Goal: Check status: Check status

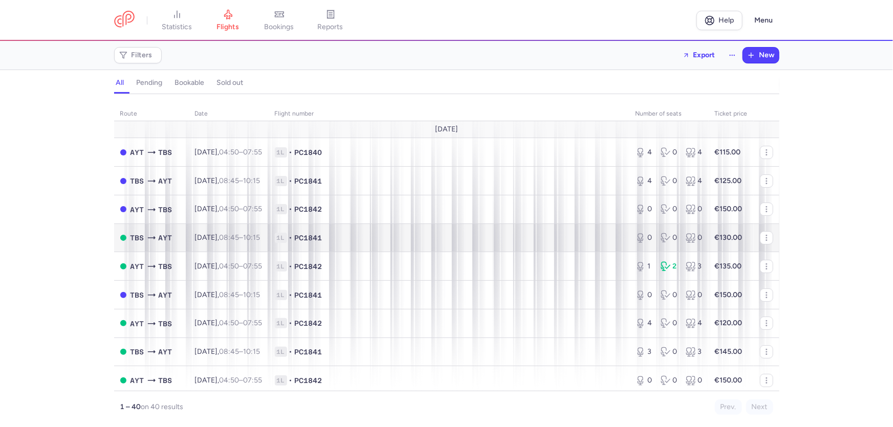
scroll to position [46, 0]
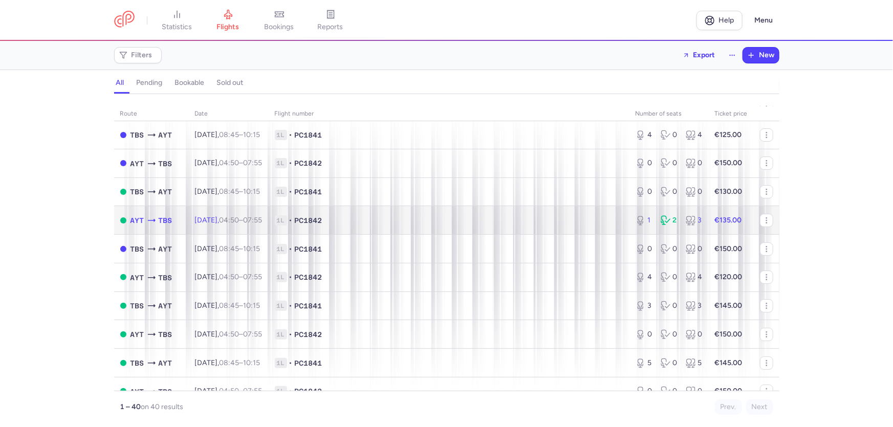
click at [195, 225] on span "[DATE] 04:50 – 07:55 +0" at bounding box center [229, 220] width 68 height 9
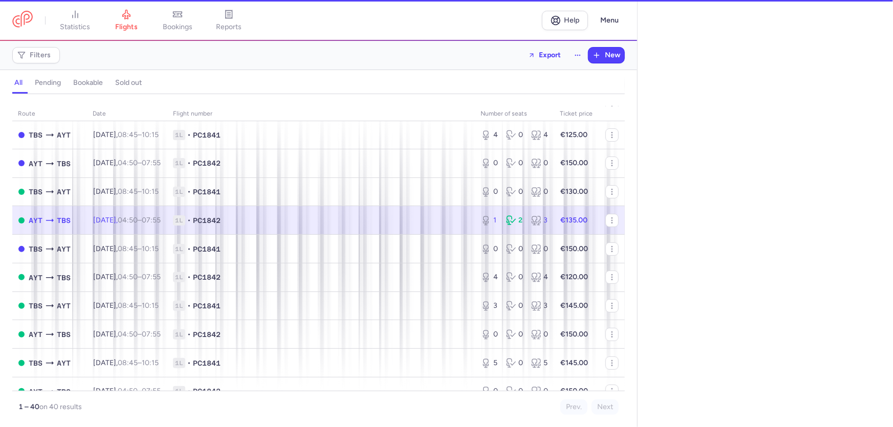
select select "hours"
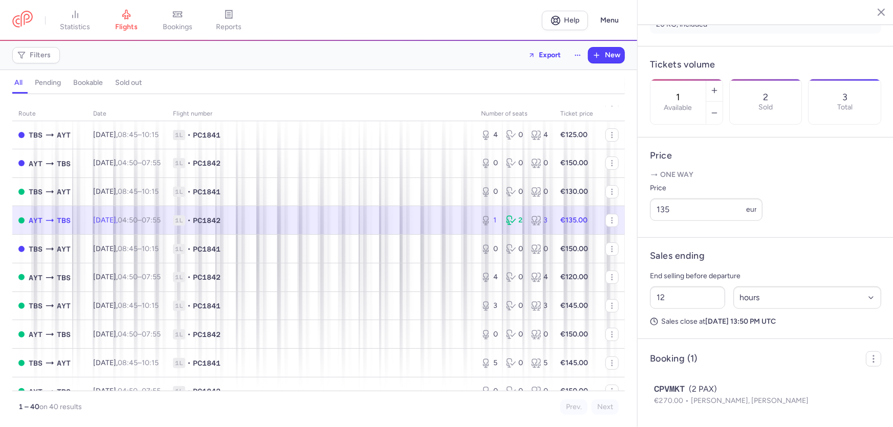
scroll to position [420, 0]
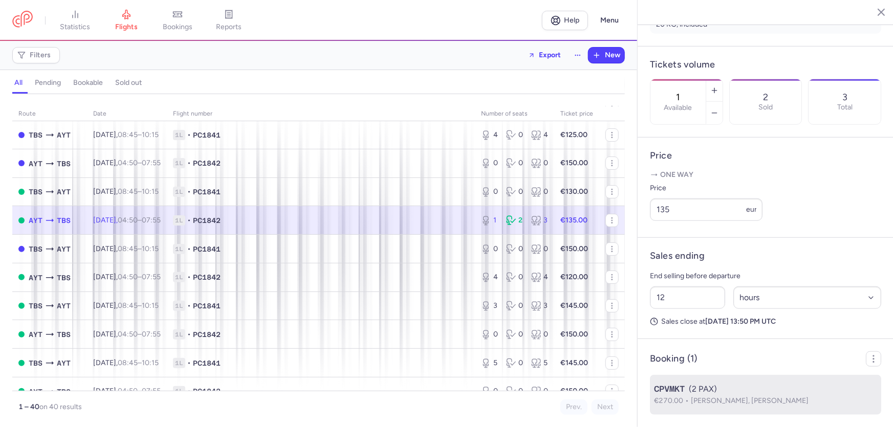
click at [690, 396] on span "[PERSON_NAME], [PERSON_NAME]" at bounding box center [749, 400] width 118 height 9
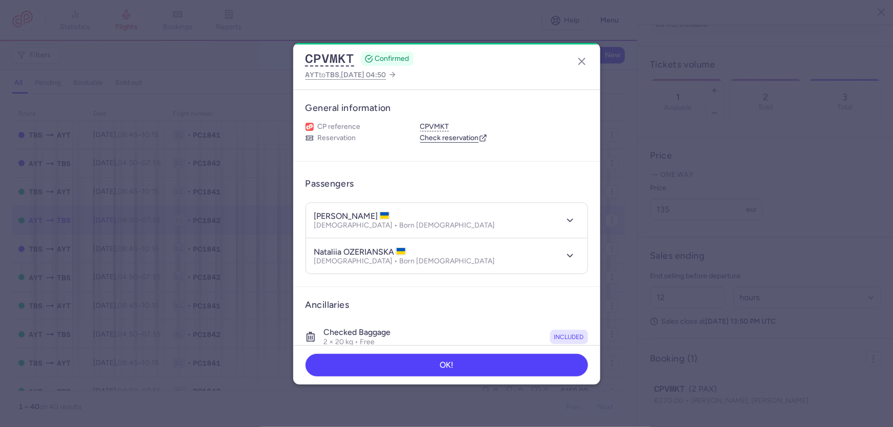
click at [363, 221] on h4 "[PERSON_NAME]" at bounding box center [352, 216] width 76 height 10
copy h4 "EXER"
click at [578, 64] on line "button" at bounding box center [581, 61] width 6 height 6
